Goal: Task Accomplishment & Management: Manage account settings

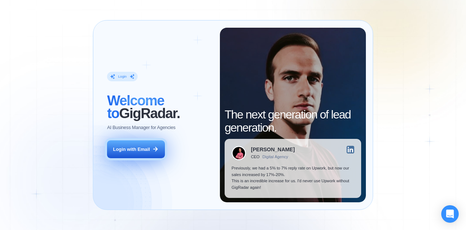
click at [139, 156] on button "Login with Email" at bounding box center [136, 149] width 58 height 18
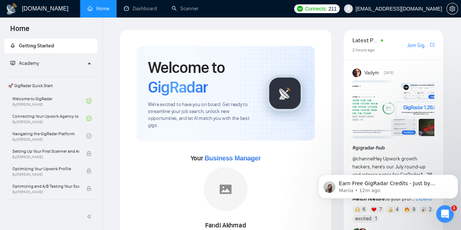
click at [181, 9] on link "Scanner" at bounding box center [184, 8] width 27 height 6
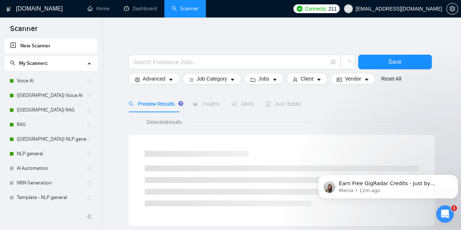
click at [136, 52] on div at bounding box center [282, 50] width 306 height 7
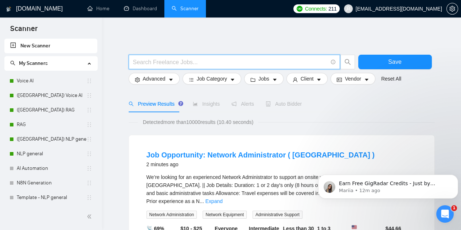
click at [140, 63] on input "text" at bounding box center [230, 62] width 194 height 9
click at [137, 59] on input "text" at bounding box center [230, 62] width 194 height 9
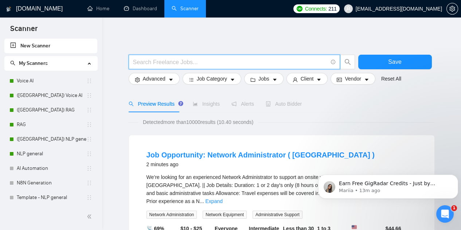
click at [137, 59] on input "text" at bounding box center [230, 62] width 194 height 9
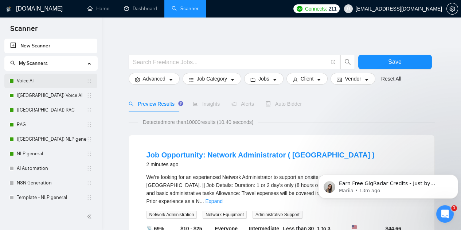
click at [25, 77] on link "Voice AI" at bounding box center [52, 81] width 70 height 15
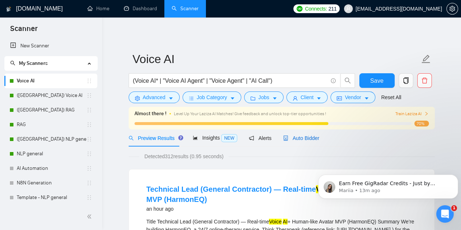
click at [305, 140] on span "Auto Bidder" at bounding box center [301, 138] width 36 height 6
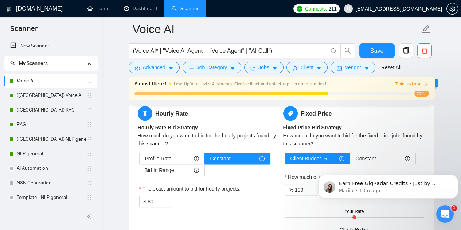
scroll to position [1156, 0]
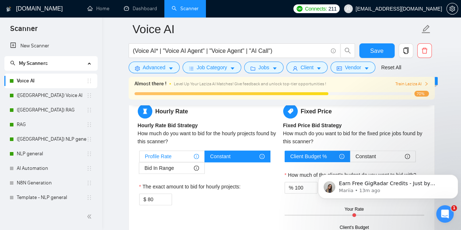
click at [185, 151] on div "Profile Rate" at bounding box center [172, 156] width 54 height 11
click at [139, 158] on input "Profile Rate" at bounding box center [139, 158] width 0 height 0
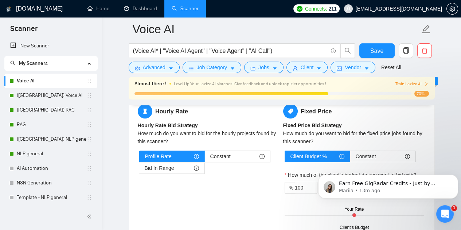
click at [133, 169] on div "Hourly Rate Hourly Rate Bid Strategy How much do you want to bid for the hourly…" at bounding box center [281, 165] width 305 height 141
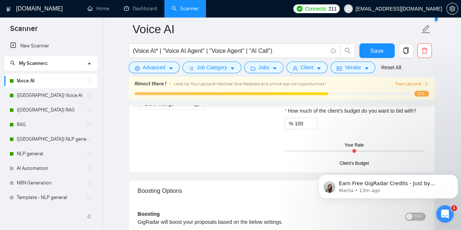
scroll to position [1268, 0]
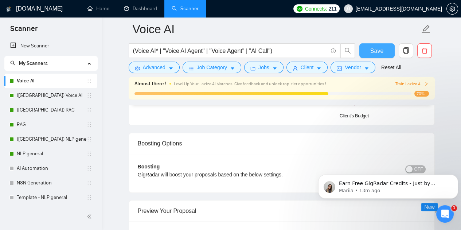
click at [379, 54] on span "Save" at bounding box center [376, 50] width 13 height 9
click at [47, 98] on link "(UK) Voice AI" at bounding box center [52, 95] width 70 height 15
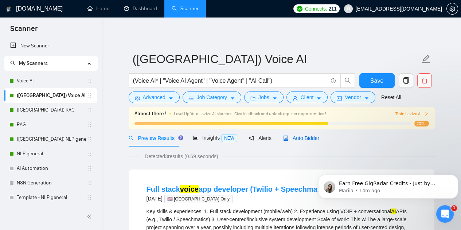
click at [283, 137] on icon "robot" at bounding box center [285, 137] width 5 height 5
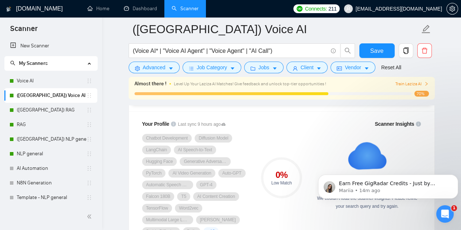
scroll to position [490, 0]
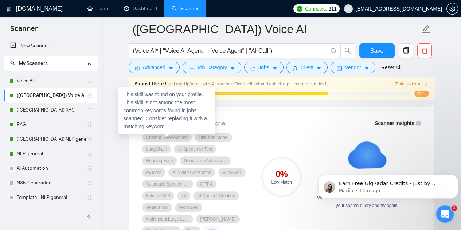
click at [170, 138] on span "Chatbot Development" at bounding box center [167, 137] width 42 height 6
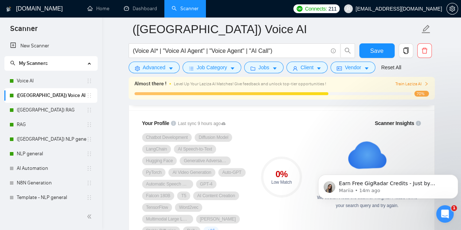
scroll to position [691, 0]
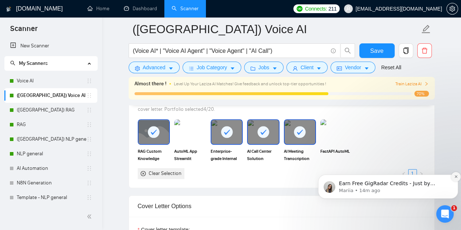
click at [453, 178] on button "Dismiss notification" at bounding box center [455, 176] width 9 height 9
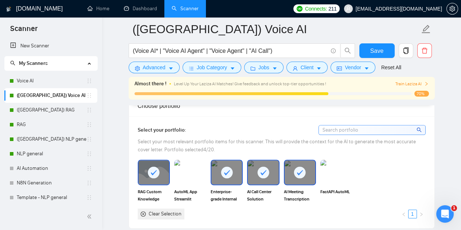
scroll to position [650, 0]
click at [358, 126] on input at bounding box center [372, 130] width 106 height 9
click at [368, 126] on input at bounding box center [372, 130] width 106 height 9
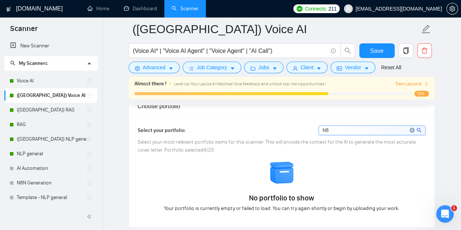
type input "N"
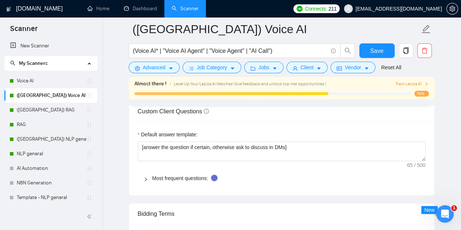
scroll to position [1016, 0]
click at [349, 70] on span "Vendor" at bounding box center [352, 67] width 16 height 8
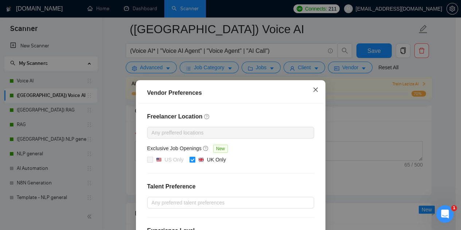
click at [313, 89] on icon "close" at bounding box center [315, 89] width 4 height 4
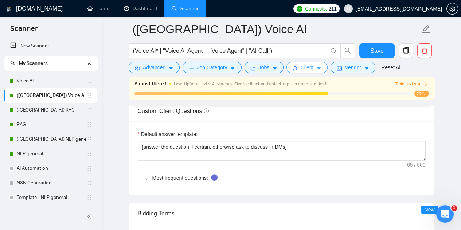
click at [316, 67] on icon "caret-down" at bounding box center [318, 68] width 5 height 5
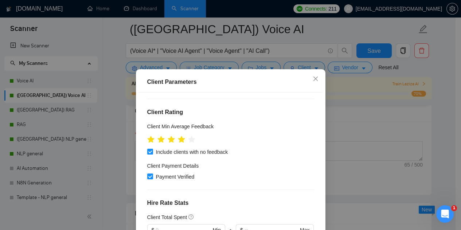
scroll to position [98, 0]
click at [309, 78] on span "Close" at bounding box center [315, 79] width 20 height 20
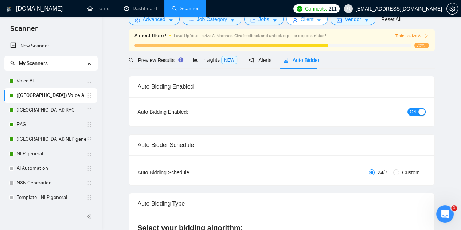
scroll to position [0, 0]
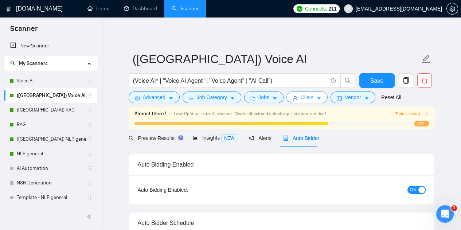
click at [300, 98] on span "Client" at bounding box center [306, 97] width 13 height 8
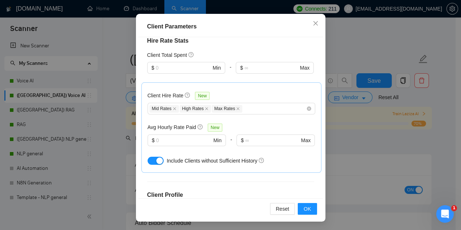
scroll to position [204, 0]
click at [304, 210] on span "OK" at bounding box center [306, 209] width 7 height 8
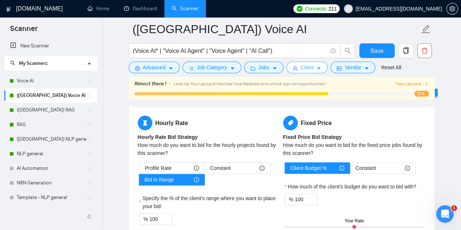
scroll to position [1133, 0]
click at [175, 162] on div "Profile Rate" at bounding box center [172, 167] width 54 height 11
click at [139, 170] on input "Profile Rate" at bounding box center [139, 170] width 0 height 0
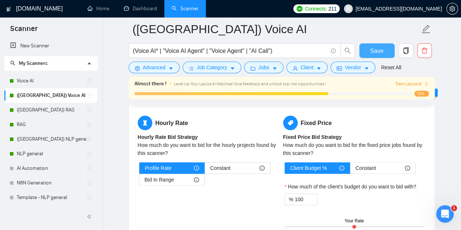
click at [374, 52] on span "Save" at bounding box center [376, 50] width 13 height 9
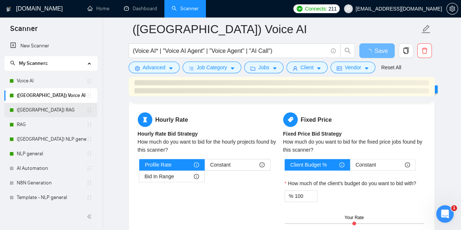
click at [38, 109] on link "(UK) RAG" at bounding box center [52, 110] width 70 height 15
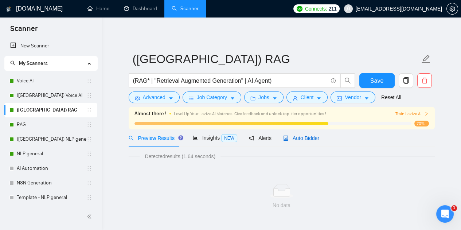
click at [299, 137] on span "Auto Bidder" at bounding box center [301, 138] width 36 height 6
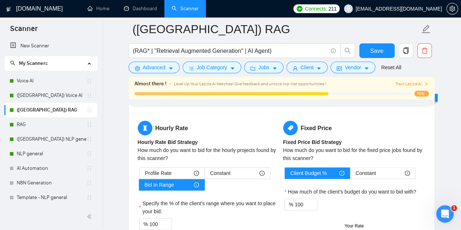
scroll to position [1128, 0]
click at [158, 167] on span "Profile Rate" at bounding box center [158, 172] width 27 height 11
click at [139, 174] on input "Profile Rate" at bounding box center [139, 174] width 0 height 0
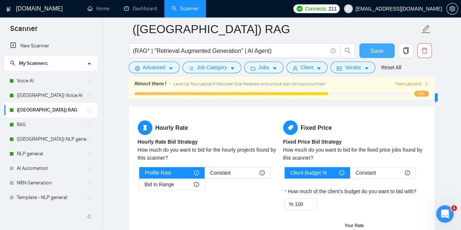
click at [370, 52] on button "Save" at bounding box center [376, 50] width 35 height 15
click at [30, 126] on link "RAG" at bounding box center [52, 124] width 70 height 15
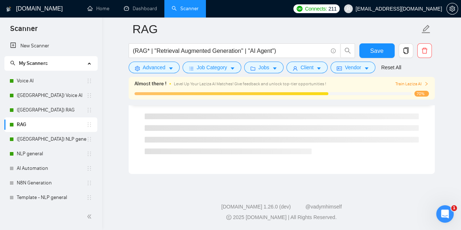
scroll to position [491, 0]
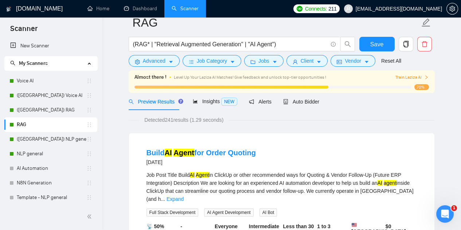
scroll to position [0, 0]
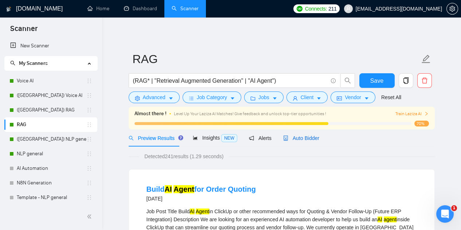
click at [300, 138] on span "Auto Bidder" at bounding box center [301, 138] width 36 height 6
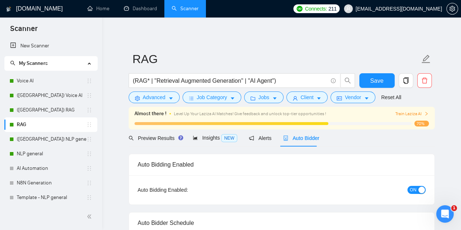
checkbox input "true"
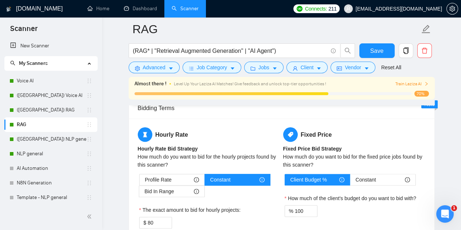
scroll to position [1136, 0]
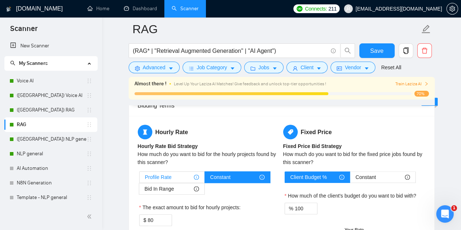
click at [163, 171] on span "Profile Rate" at bounding box center [158, 176] width 27 height 11
click at [139, 179] on input "Profile Rate" at bounding box center [139, 179] width 0 height 0
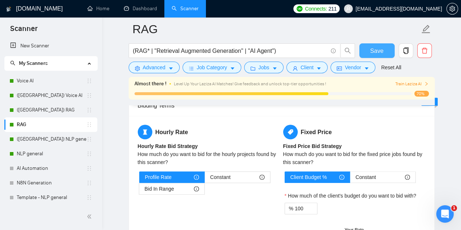
click at [373, 52] on span "Save" at bounding box center [376, 50] width 13 height 9
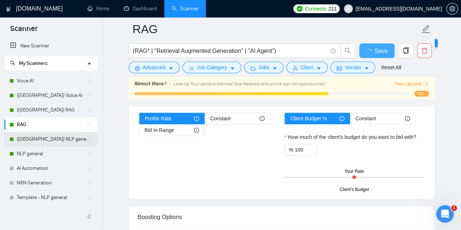
checkbox input "true"
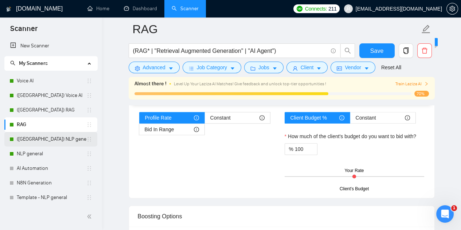
click at [28, 137] on link "(UK) NLP general" at bounding box center [52, 139] width 70 height 15
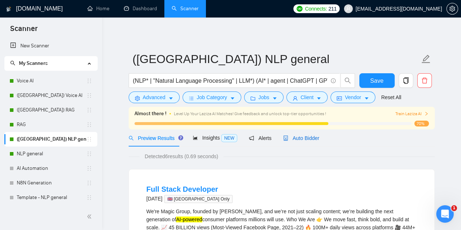
click at [297, 138] on span "Auto Bidder" at bounding box center [301, 138] width 36 height 6
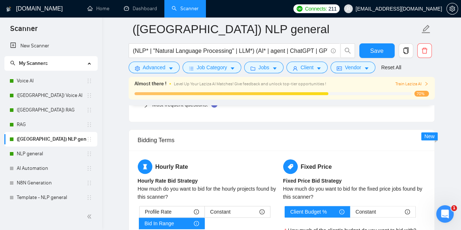
scroll to position [1089, 0]
click at [187, 206] on div "Profile Rate" at bounding box center [172, 211] width 54 height 11
click at [139, 213] on input "Profile Rate" at bounding box center [139, 213] width 0 height 0
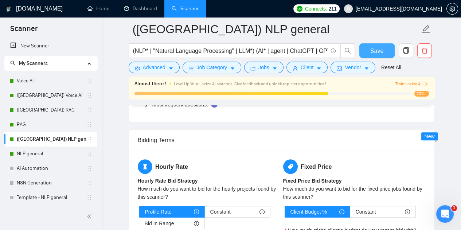
click at [371, 52] on span "Save" at bounding box center [376, 50] width 13 height 9
click at [60, 152] on link "NLP general" at bounding box center [52, 153] width 70 height 15
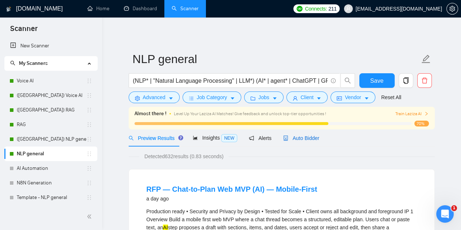
click at [303, 135] on span "Auto Bidder" at bounding box center [301, 138] width 36 height 6
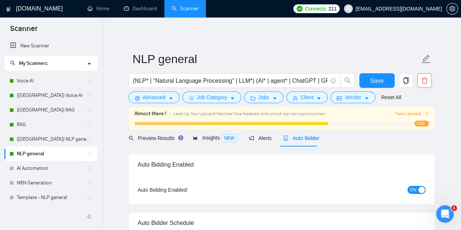
checkbox input "true"
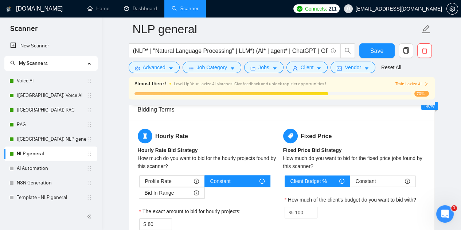
scroll to position [1134, 0]
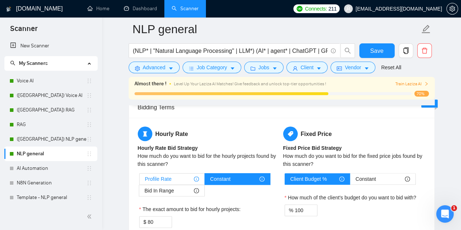
click at [155, 173] on span "Profile Rate" at bounding box center [158, 178] width 27 height 11
click at [139, 181] on input "Profile Rate" at bounding box center [139, 181] width 0 height 0
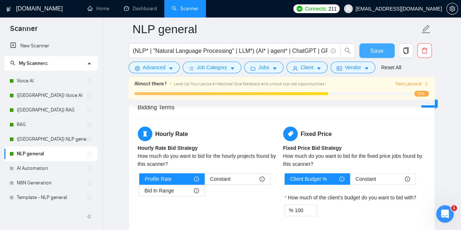
click at [374, 56] on button "Save" at bounding box center [376, 50] width 35 height 15
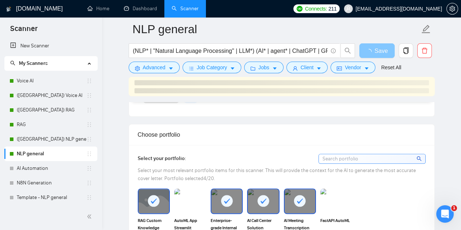
scroll to position [630, 0]
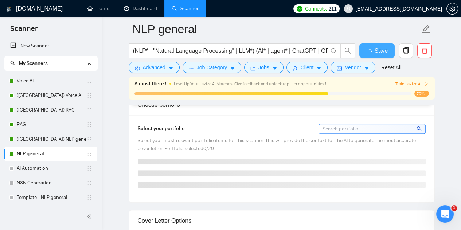
checkbox input "true"
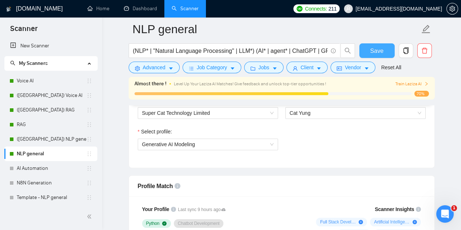
scroll to position [489, 0]
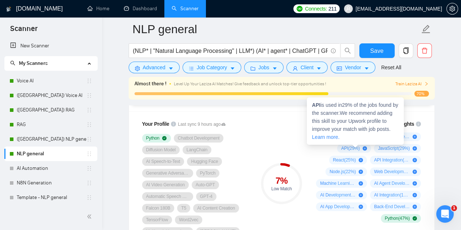
click at [365, 146] on icon "plus-circle" at bounding box center [364, 148] width 4 height 4
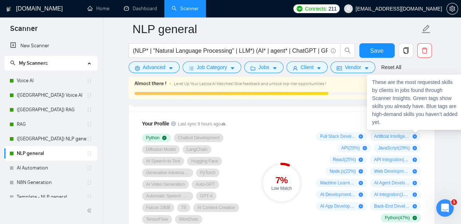
click at [428, 106] on div "These are the most requested skills by clients in jobs found through Scanner In…" at bounding box center [415, 102] width 97 height 55
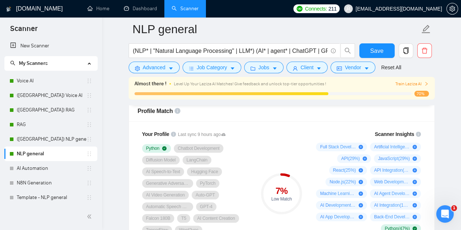
scroll to position [480, 0]
click at [377, 143] on span "Artificial Intelligence ( 36 %)" at bounding box center [392, 146] width 36 height 6
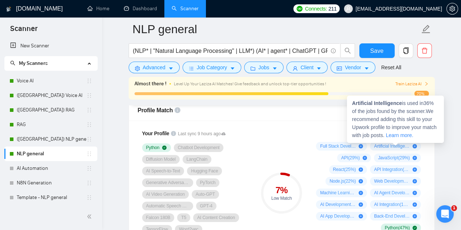
click at [377, 143] on span "Artificial Intelligence ( 36 %)" at bounding box center [392, 146] width 36 height 6
click at [374, 144] on span "Artificial Intelligence ( 36 %)" at bounding box center [392, 146] width 36 height 6
drag, startPoint x: 401, startPoint y: 102, endPoint x: 350, endPoint y: 101, distance: 51.0
click at [350, 101] on div "Artificial Intelligence is used in 36 % of the jobs found by the scanner. We re…" at bounding box center [395, 118] width 97 height 47
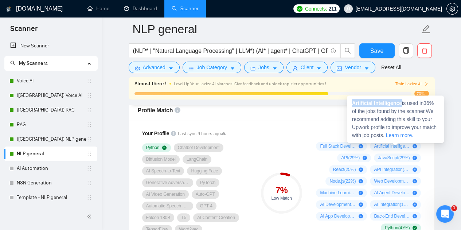
copy strong "Artificial Intelligence"
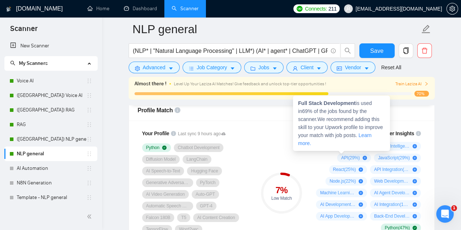
drag, startPoint x: 318, startPoint y: 145, endPoint x: 351, endPoint y: 147, distance: 32.5
click at [351, 147] on div "Full Stack Development ( 69 %)" at bounding box center [341, 146] width 51 height 9
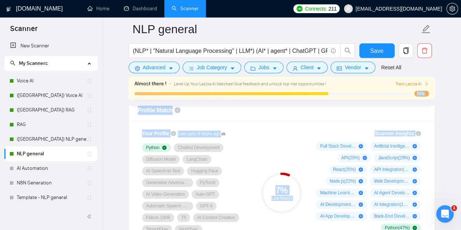
drag, startPoint x: 353, startPoint y: 105, endPoint x: 282, endPoint y: 95, distance: 71.7
copy body "70% Preview Results Insights NEW Alerts Auto Bidder Auto Bidding Enabled Auto B…"
click at [290, 123] on div "Your Profile Last sync 9 hours ago Python Chatbot Development Diffusion Model L…" at bounding box center [281, 195] width 305 height 149
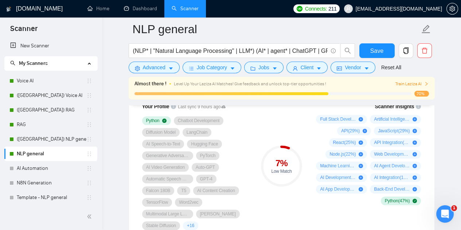
scroll to position [508, 0]
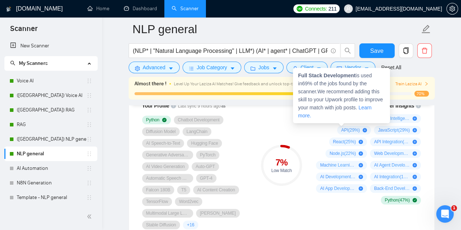
drag, startPoint x: 319, startPoint y: 117, endPoint x: 347, endPoint y: 115, distance: 28.5
click at [347, 115] on div "Full Stack Development ( 69 %)" at bounding box center [341, 118] width 51 height 9
drag, startPoint x: 355, startPoint y: 77, endPoint x: 297, endPoint y: 74, distance: 58.0
click at [298, 74] on span "Full Stack Development is used in 69 % of the jobs found by the scanner. We rec…" at bounding box center [340, 95] width 85 height 46
copy span "Full Stack Development"
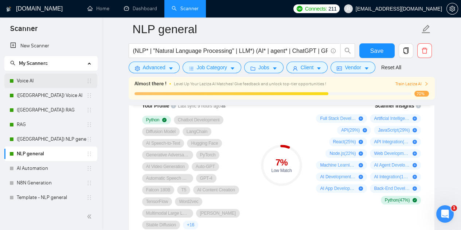
click at [55, 82] on link "Voice AI" at bounding box center [52, 81] width 70 height 15
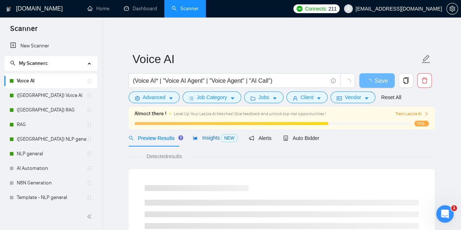
click at [223, 139] on span "NEW" at bounding box center [229, 138] width 16 height 8
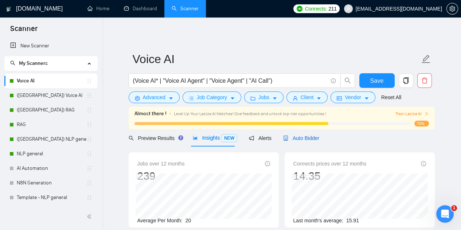
click at [313, 138] on span "Auto Bidder" at bounding box center [301, 138] width 36 height 6
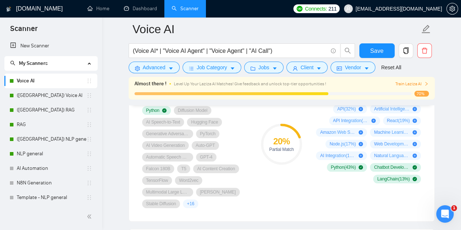
scroll to position [529, 0]
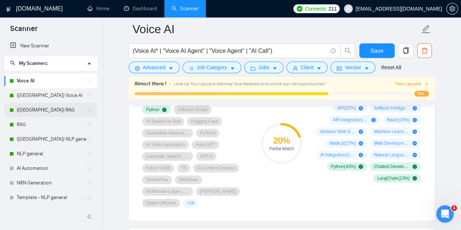
click at [53, 110] on link "(UK) RAG" at bounding box center [52, 110] width 70 height 15
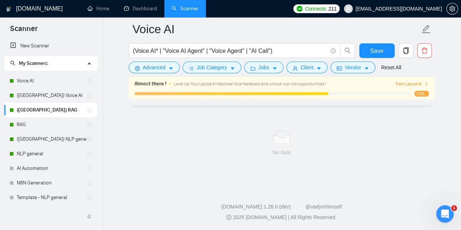
scroll to position [491, 0]
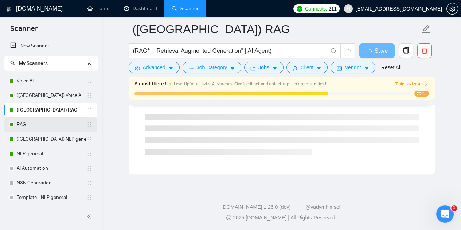
click at [51, 117] on link "RAG" at bounding box center [52, 124] width 70 height 15
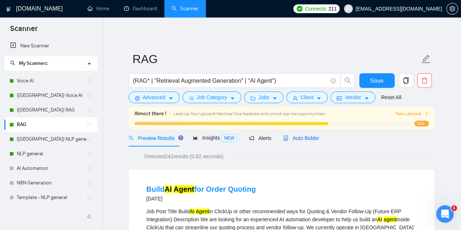
click at [304, 141] on span "Auto Bidder" at bounding box center [301, 138] width 36 height 6
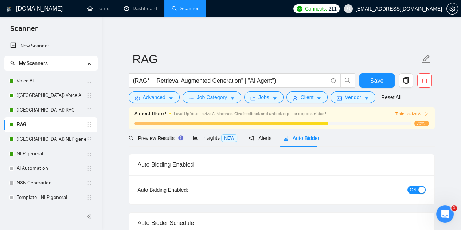
checkbox input "true"
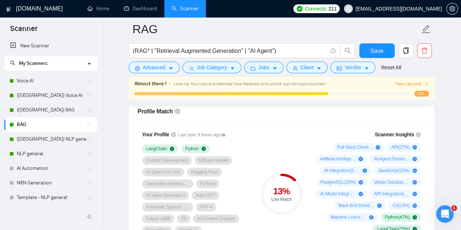
scroll to position [478, 0]
click at [259, 134] on div "13 % Low Match" at bounding box center [281, 194] width 49 height 136
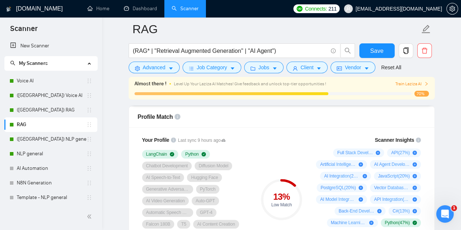
scroll to position [475, 0]
